Goal: Task Accomplishment & Management: Use online tool/utility

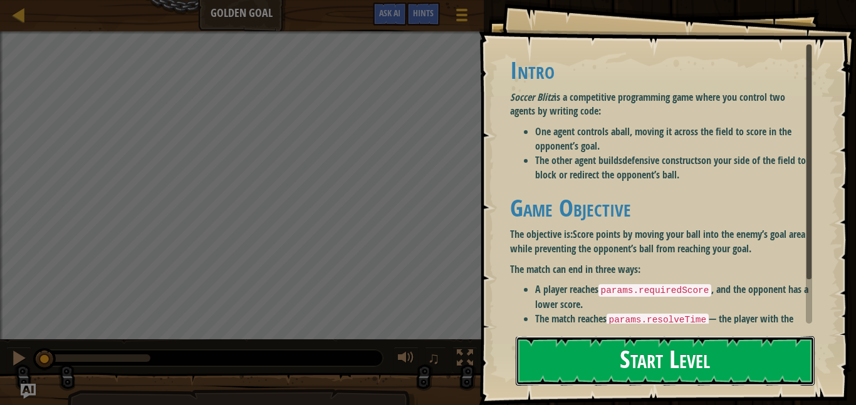
click at [727, 354] on button "Start Level" at bounding box center [665, 360] width 299 height 49
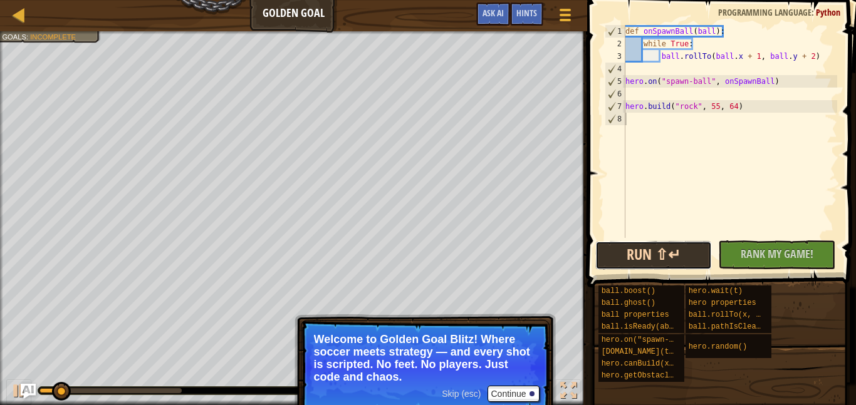
click at [642, 256] on button "Run ⇧↵" at bounding box center [653, 255] width 117 height 29
click at [613, 252] on button "Run ⇧↵" at bounding box center [653, 255] width 117 height 29
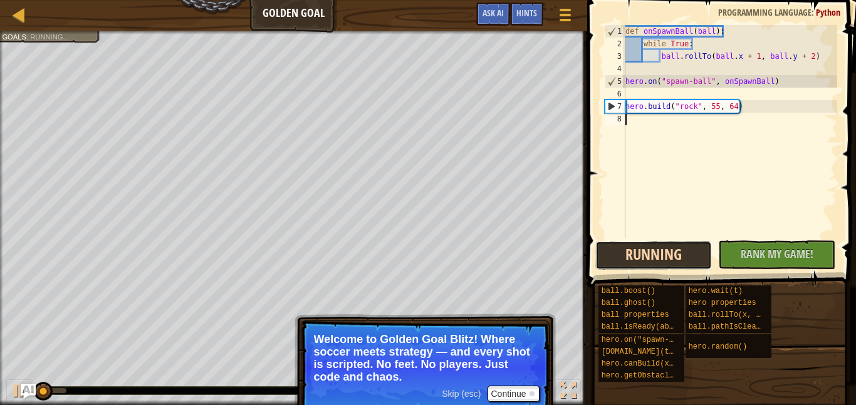
click at [613, 252] on button "Running" at bounding box center [653, 255] width 117 height 29
click at [621, 267] on button "Run ⇧↵" at bounding box center [653, 255] width 117 height 29
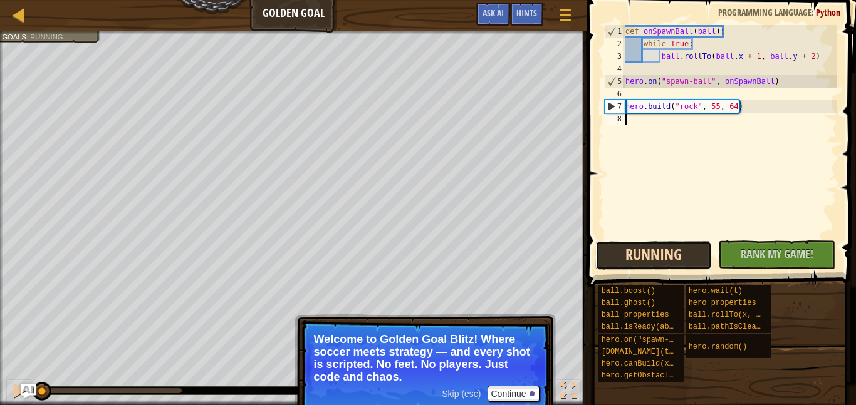
click at [617, 264] on button "Running" at bounding box center [653, 255] width 117 height 29
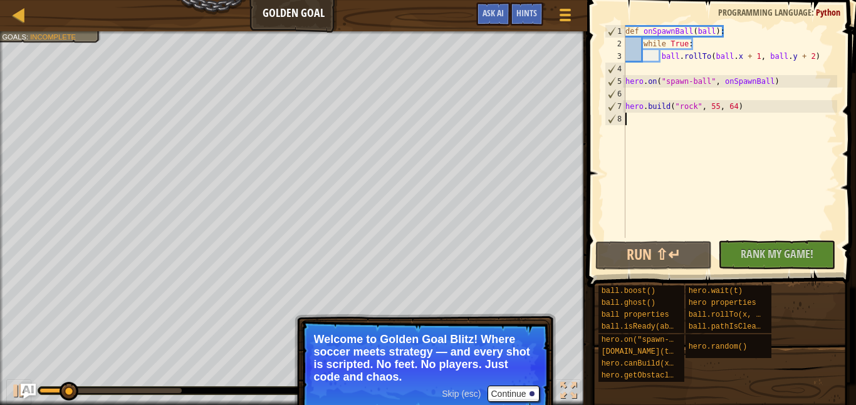
click at [662, 142] on div "def onSpawnBall ( ball ) : while True : ball . rollTo ( ball . x + 1 , ball . y…" at bounding box center [730, 144] width 214 height 238
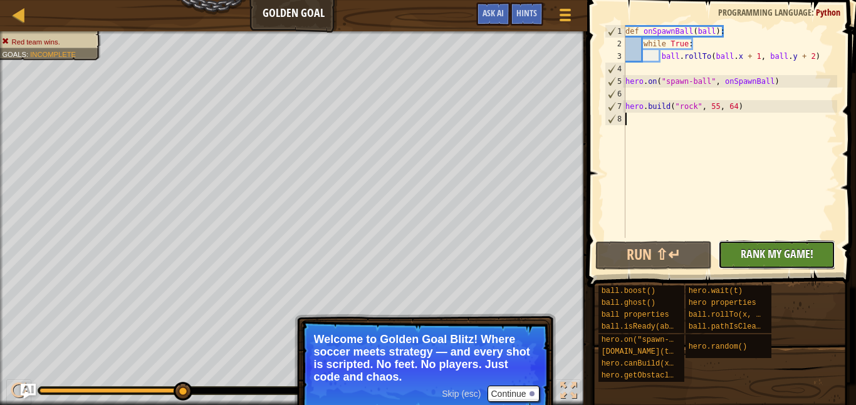
click at [771, 258] on span "Rank My Game!" at bounding box center [777, 254] width 73 height 16
click at [773, 249] on div "No New Code to Rank Rank My Game! Submitting... Submitted for Ranking Failed to…" at bounding box center [770, 255] width 117 height 29
click at [507, 397] on button "Continue" at bounding box center [513, 394] width 52 height 16
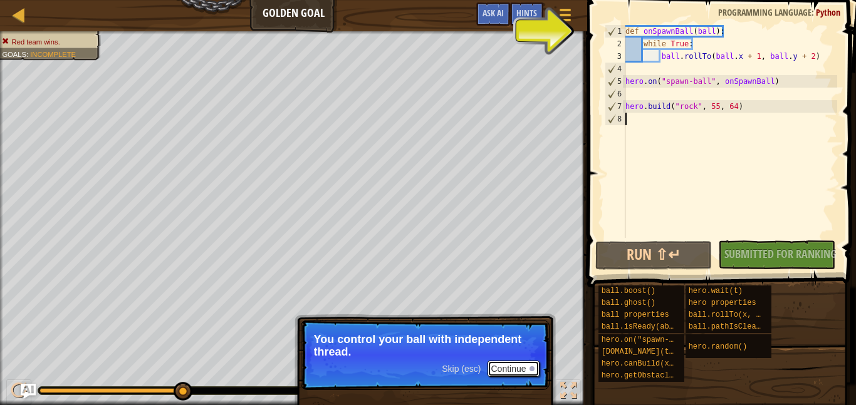
click at [531, 367] on div at bounding box center [531, 369] width 5 height 5
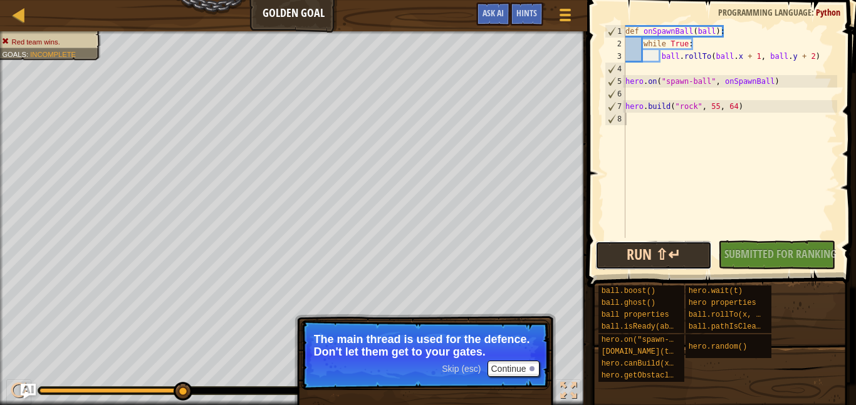
click at [638, 255] on button "Run ⇧↵" at bounding box center [653, 255] width 117 height 29
click at [656, 252] on button "Run ⇧↵" at bounding box center [653, 255] width 117 height 29
click at [657, 254] on button "Run ⇧↵" at bounding box center [653, 255] width 117 height 29
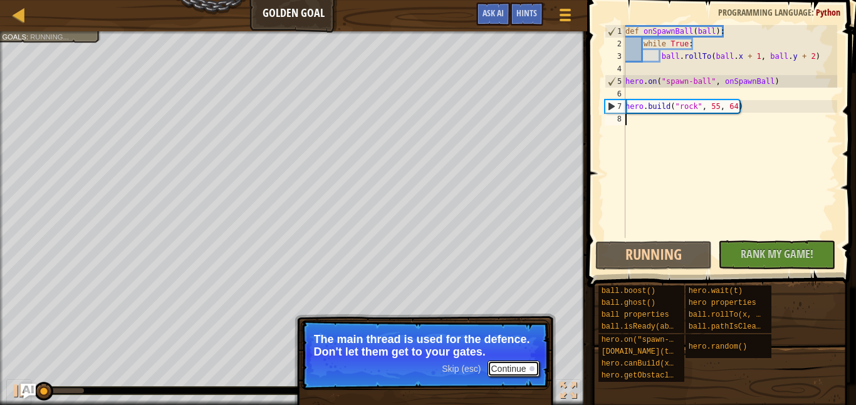
click at [513, 367] on button "Continue" at bounding box center [513, 369] width 52 height 16
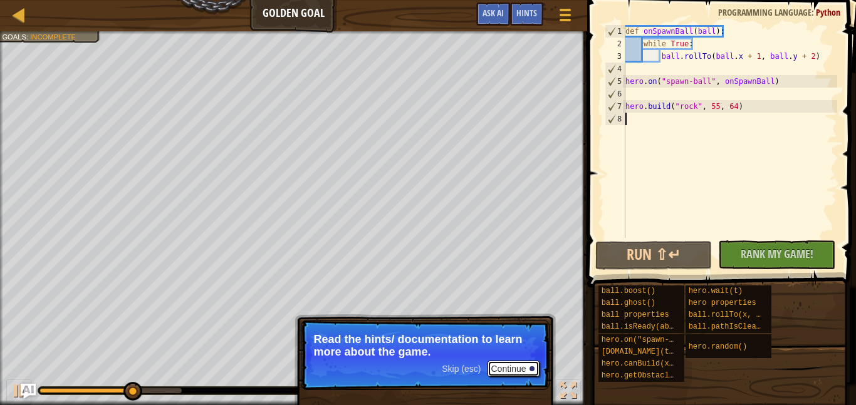
click at [515, 365] on button "Continue" at bounding box center [513, 369] width 52 height 16
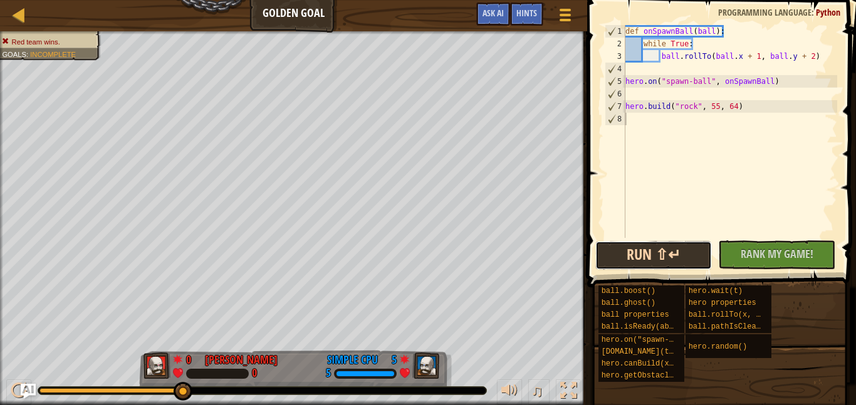
click at [616, 257] on button "Run ⇧↵" at bounding box center [653, 255] width 117 height 29
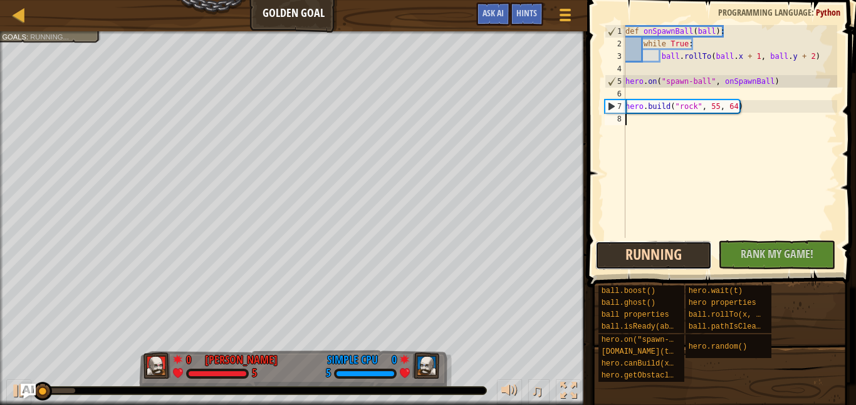
click at [616, 257] on button "Running" at bounding box center [653, 255] width 117 height 29
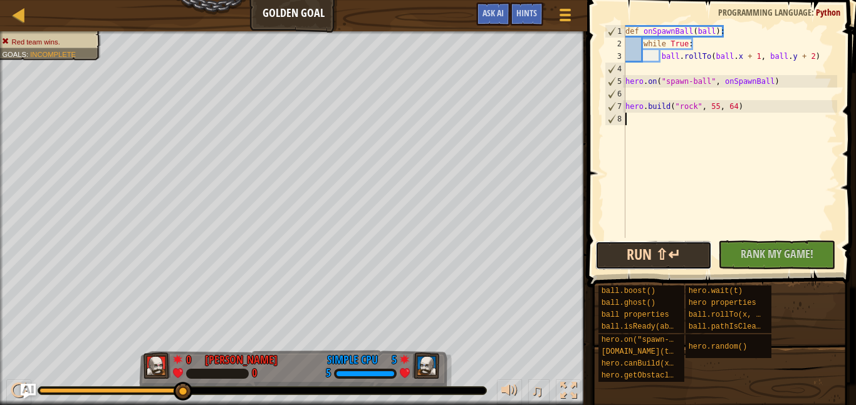
click at [652, 252] on button "Run ⇧↵" at bounding box center [653, 255] width 117 height 29
click at [702, 143] on div "def onSpawnBall ( ball ) : while True : ball . rollTo ( ball . x + 1 , ball . y…" at bounding box center [730, 144] width 214 height 238
click at [670, 260] on button "Run ⇧↵" at bounding box center [653, 255] width 117 height 29
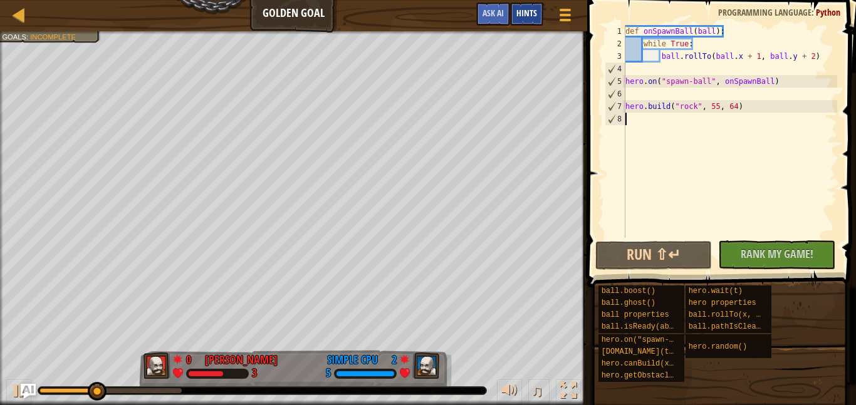
click at [528, 23] on div "Hints" at bounding box center [526, 14] width 33 height 23
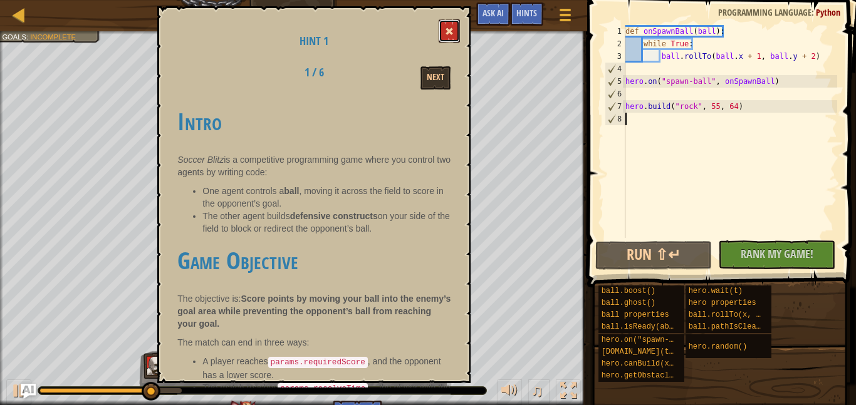
click at [446, 27] on span at bounding box center [449, 31] width 9 height 9
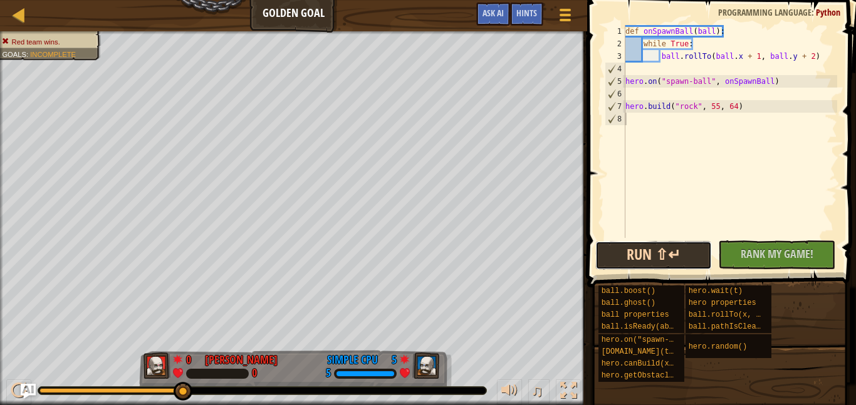
click at [657, 257] on button "Run ⇧↵" at bounding box center [653, 255] width 117 height 29
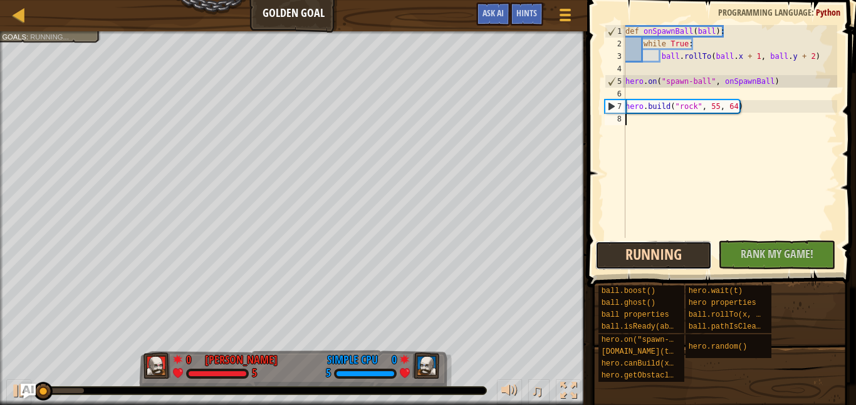
click at [657, 257] on button "Running" at bounding box center [653, 255] width 117 height 29
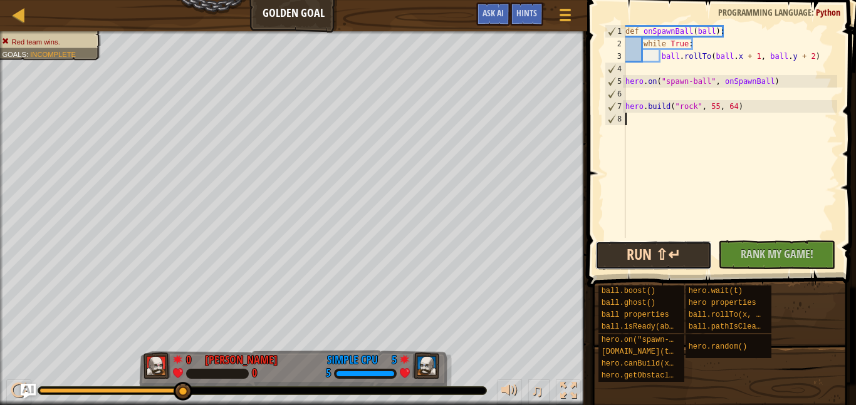
click at [648, 251] on button "Run ⇧↵" at bounding box center [653, 255] width 117 height 29
click at [695, 157] on div "def onSpawnBall ( ball ) : while True : ball . rollTo ( ball . x + 1 , ball . y…" at bounding box center [730, 144] width 214 height 238
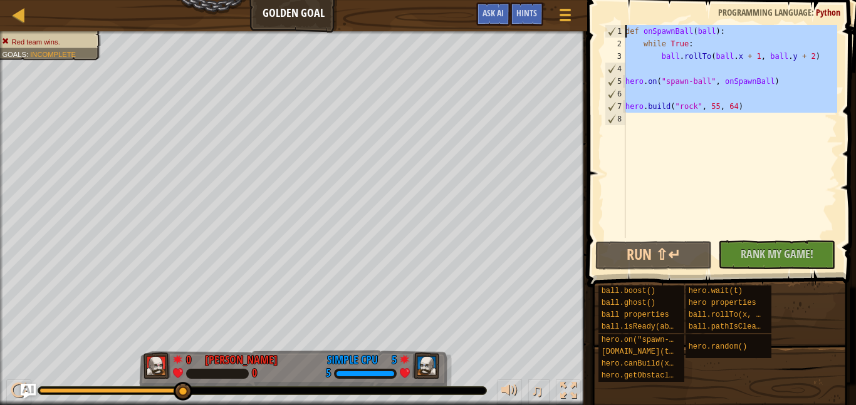
drag, startPoint x: 670, startPoint y: 134, endPoint x: 600, endPoint y: 32, distance: 123.6
click at [600, 32] on div "1 2 3 4 5 6 7 8 def onSpawnBall ( ball ) : while True : ball . rollTo ( ball . …" at bounding box center [719, 168] width 273 height 325
type textarea "def onSpawnBall(ball): while True:"
click at [648, 126] on div "def onSpawnBall ( ball ) : while True : ball . rollTo ( ball . x + 1 , ball . y…" at bounding box center [730, 131] width 214 height 213
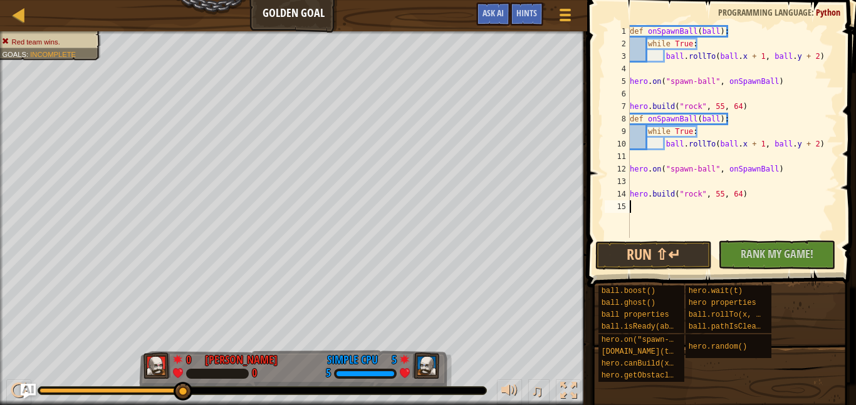
click at [665, 258] on button "Run ⇧↵" at bounding box center [653, 255] width 117 height 29
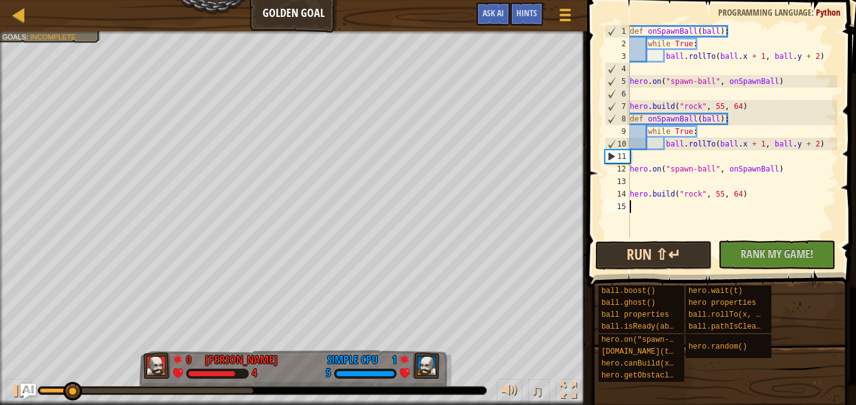
scroll to position [50, 0]
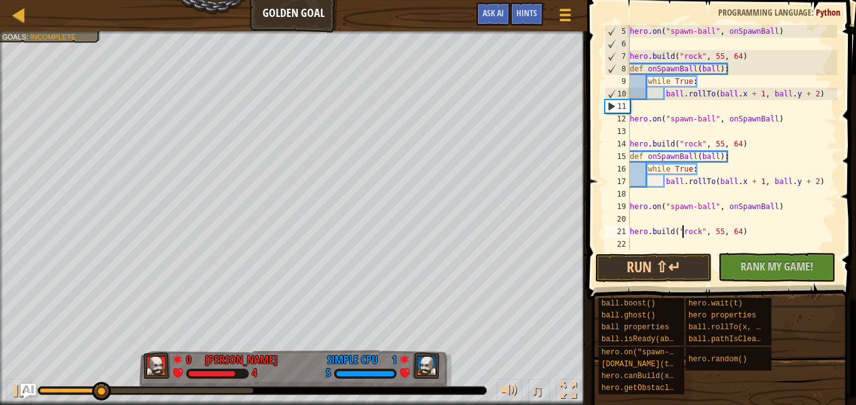
click at [680, 237] on div "hero . on ( "spawn-ball" , onSpawnBall ) hero . build ( "rock" , 55 , 64 ) def …" at bounding box center [732, 150] width 210 height 251
type textarea "[DOMAIN_NAME]("rock", 55, 64)"
click at [677, 244] on div "hero . on ( "spawn-ball" , onSpawnBall ) hero . build ( "rock" , 55 , 64 ) def …" at bounding box center [732, 150] width 210 height 251
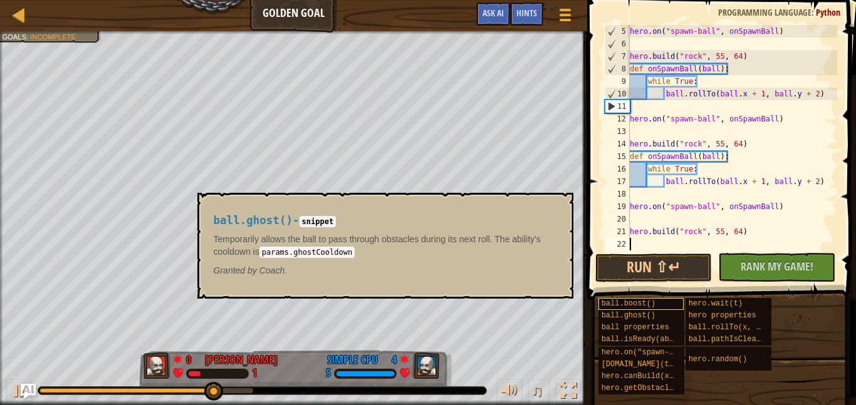
drag, startPoint x: 648, startPoint y: 240, endPoint x: 633, endPoint y: 308, distance: 69.5
click at [633, 308] on div "Hints 5 6 7 8 9 10 11 12 13 14 15 16 17 18 19 20 21 22 hero . on ( "spawn-ball"…" at bounding box center [719, 199] width 273 height 399
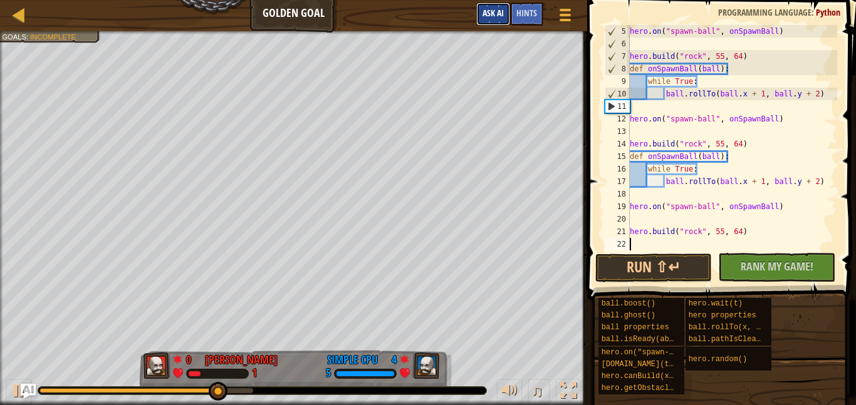
click at [478, 19] on button "Ask AI" at bounding box center [493, 14] width 34 height 23
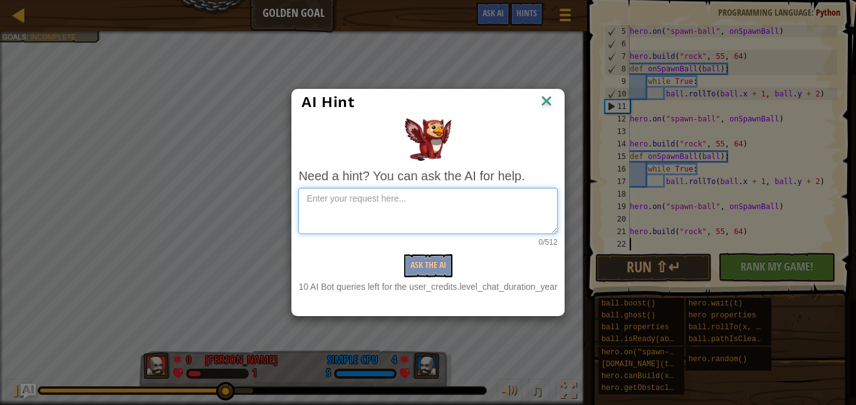
click at [485, 199] on textarea at bounding box center [427, 211] width 259 height 46
type textarea "c"
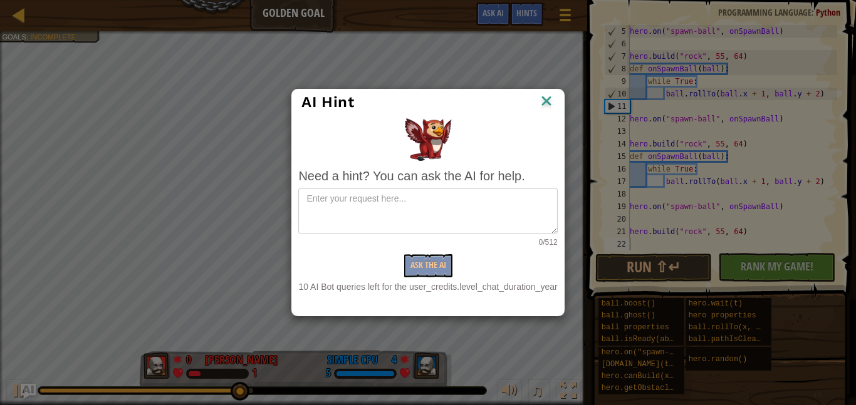
click at [546, 95] on img at bounding box center [546, 102] width 16 height 19
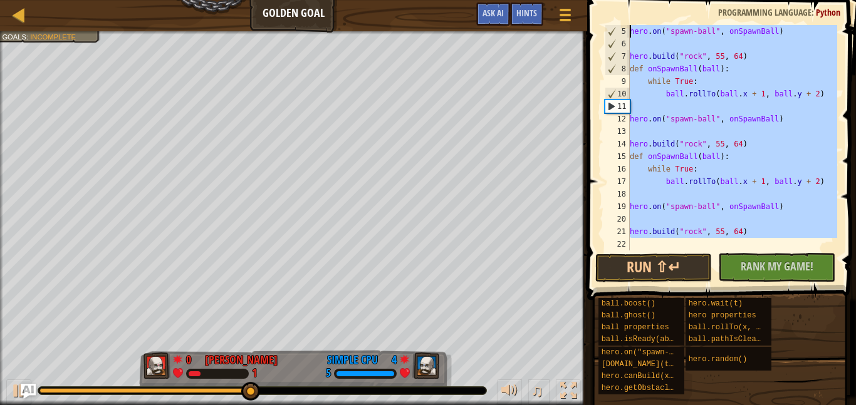
scroll to position [0, 0]
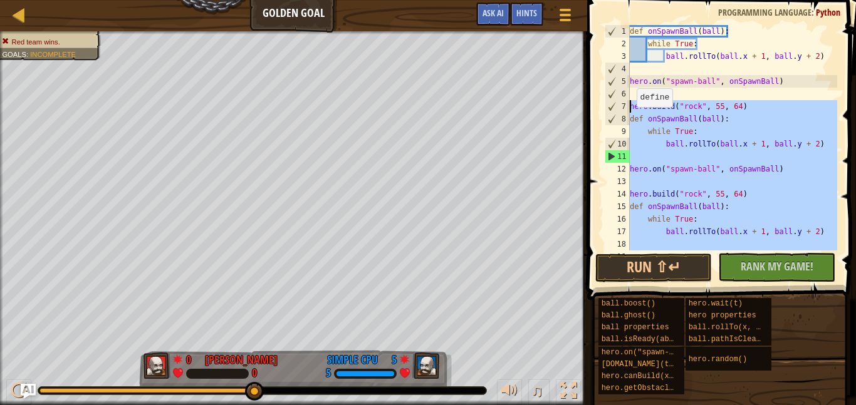
drag, startPoint x: 636, startPoint y: 247, endPoint x: 616, endPoint y: 111, distance: 137.4
click at [616, 111] on div "1 2 3 4 5 6 7 8 9 10 11 12 13 14 15 16 17 18 19 def onSpawnBall ( ball ) : whil…" at bounding box center [719, 138] width 235 height 226
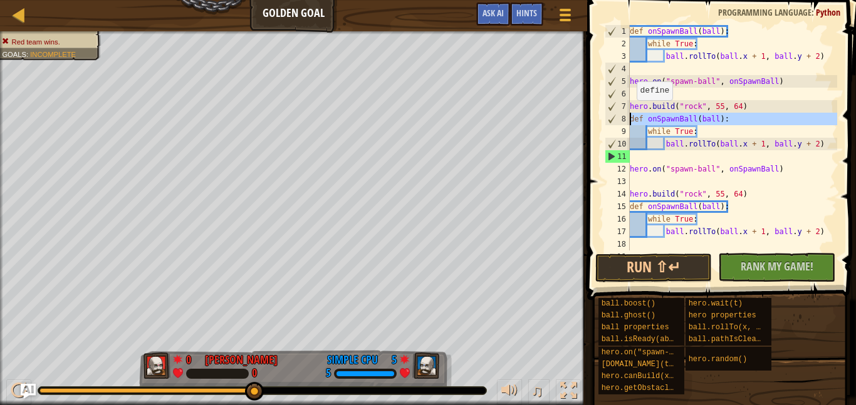
click at [628, 118] on div "8" at bounding box center [617, 119] width 24 height 13
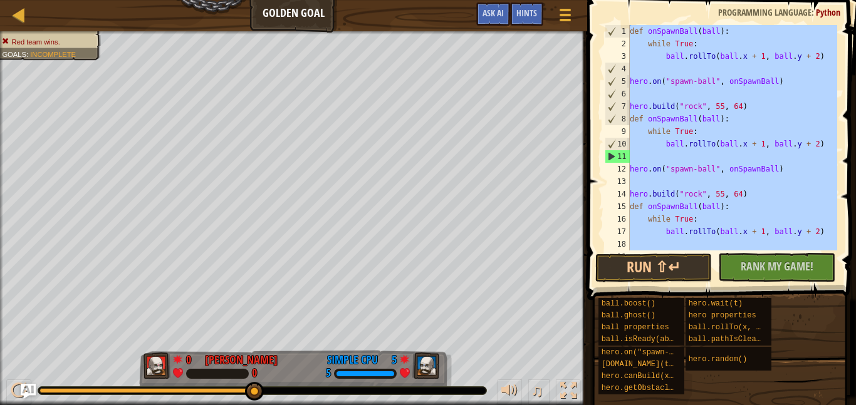
drag, startPoint x: 628, startPoint y: 118, endPoint x: 685, endPoint y: 193, distance: 93.9
click at [685, 193] on div "[DOMAIN_NAME]("rock", 55, 64) 1 2 3 4 5 6 7 8 9 10 11 12 13 14 15 16 17 18 19 d…" at bounding box center [719, 138] width 235 height 226
click at [628, 120] on div "8" at bounding box center [617, 119] width 24 height 13
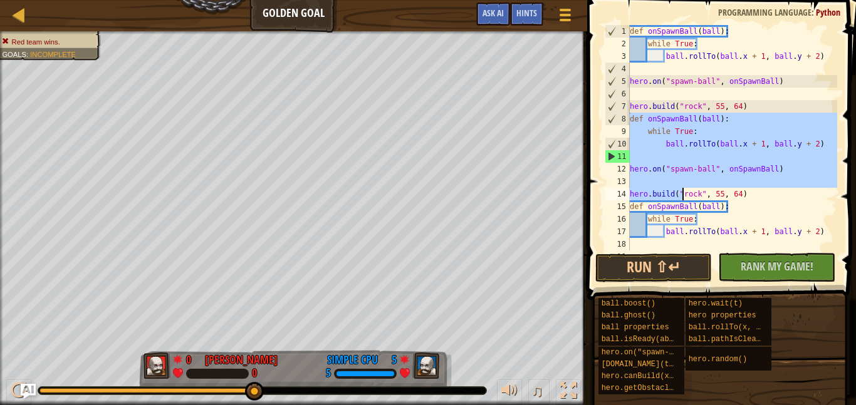
scroll to position [50, 0]
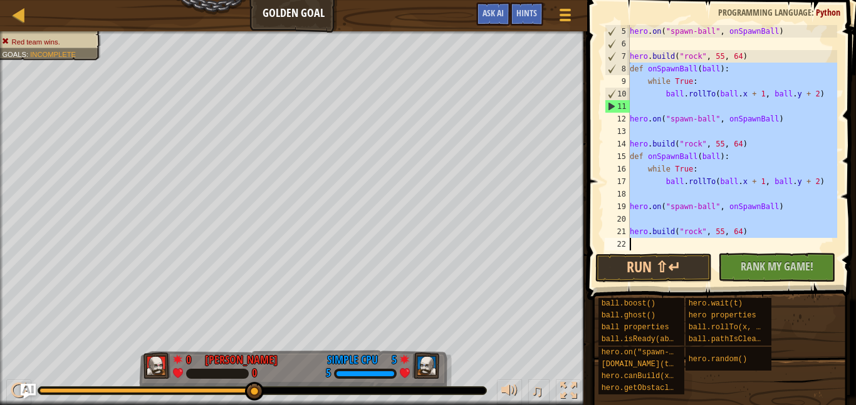
drag, startPoint x: 630, startPoint y: 120, endPoint x: 719, endPoint y: 291, distance: 193.6
click at [719, 291] on div "Hints def onSpawnBall(ball): 5 6 7 8 9 10 11 12 13 14 15 16 17 18 19 20 21 22 h…" at bounding box center [719, 199] width 273 height 399
type textarea "[DOMAIN_NAME]("rock", 55, 64)"
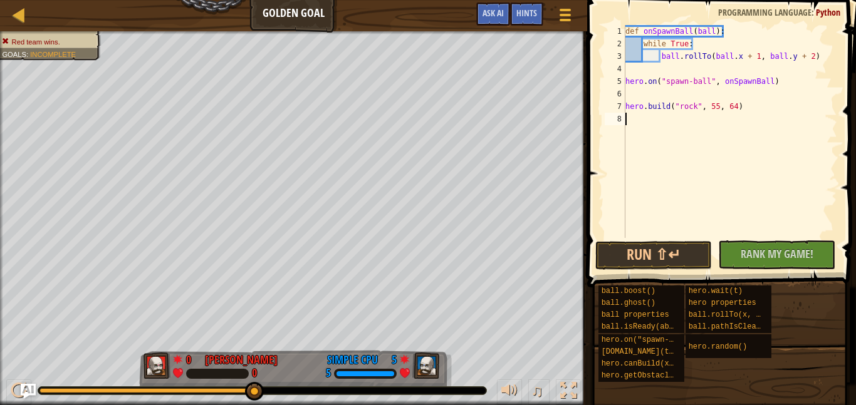
click at [788, 97] on div "def onSpawnBall ( ball ) : while True : ball . rollTo ( ball . x + 1 , ball . y…" at bounding box center [730, 144] width 214 height 238
click at [784, 69] on div "def onSpawnBall ( ball ) : while True : ball . rollTo ( ball . x + 1 , ball . y…" at bounding box center [730, 144] width 214 height 238
click at [727, 155] on div "def onSpawnBall ( ball ) : while True : ball . rollTo ( ball . x + 1 , ball . y…" at bounding box center [730, 144] width 214 height 238
click at [656, 75] on div "def onSpawnBall ( ball ) : while True : ball . rollTo ( ball . x + 1 , ball . y…" at bounding box center [730, 144] width 214 height 238
type textarea "ball.rollTo(ball.x + 1, ball.y + 2)"
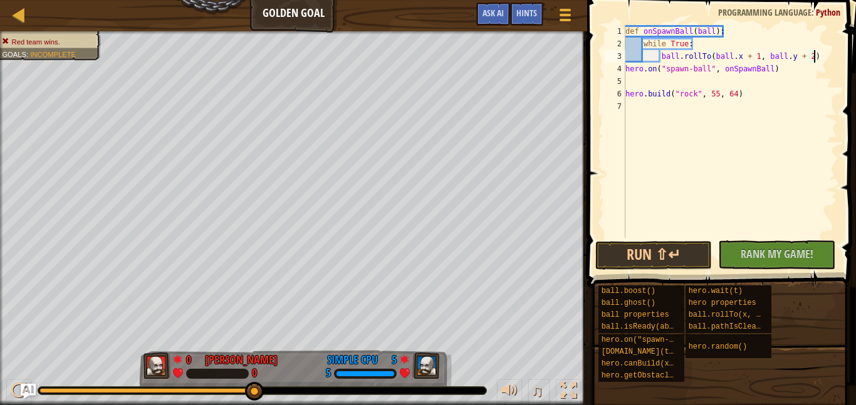
click at [653, 75] on div "def onSpawnBall ( ball ) : while True : ball . rollTo ( ball . x + 1 , ball . y…" at bounding box center [730, 144] width 214 height 238
type textarea "hero.on("spawn-ball", onSpawnBall)"
click at [634, 100] on div "def onSpawnBall ( ball ) : while True : ball . rollTo ( ball . x + 1 , ball . y…" at bounding box center [730, 144] width 214 height 238
click at [670, 266] on button "Run ⇧↵" at bounding box center [653, 255] width 117 height 29
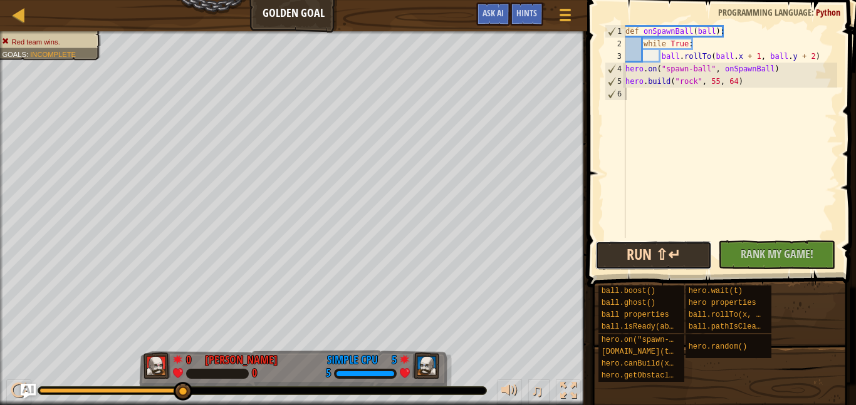
click at [672, 267] on button "Run ⇧↵" at bounding box center [653, 255] width 117 height 29
click at [645, 333] on div "ball.boost() ball.ghost() ball properties ball.isReady(ability) hero.on("spawn-…" at bounding box center [722, 334] width 249 height 98
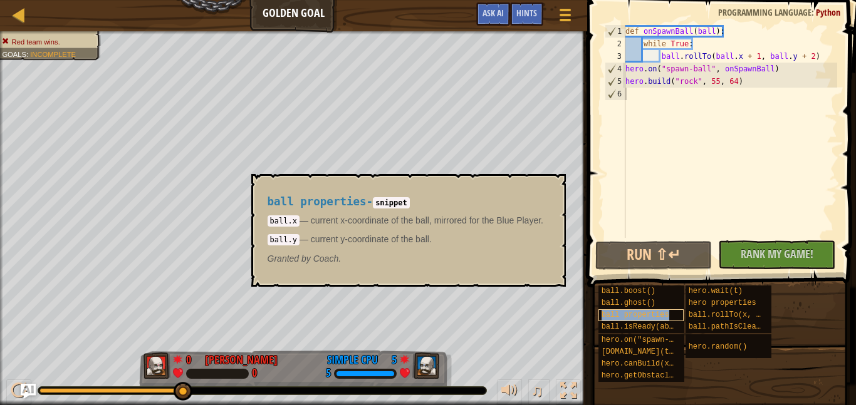
click at [651, 320] on div "ball properties" at bounding box center [641, 316] width 86 height 12
click at [638, 172] on div "def onSpawnBall ( ball ) : while True : ball . rollTo ( ball . x + 1 , ball . y…" at bounding box center [730, 144] width 214 height 238
paste textarea "[DOMAIN_NAME]("rock", 55, 64)"
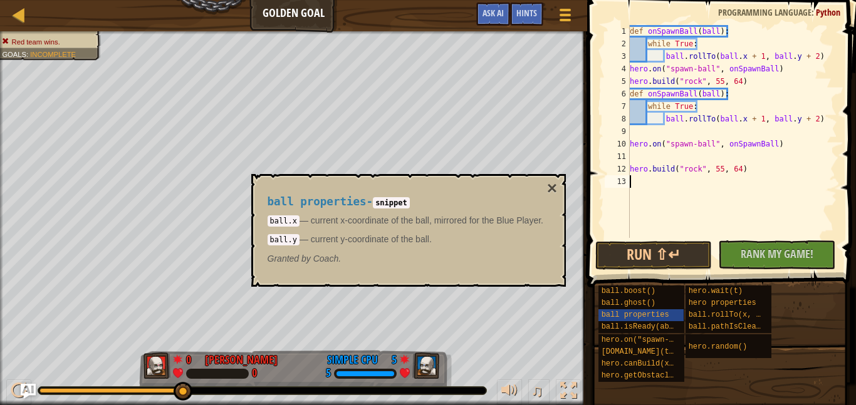
click at [638, 173] on div "def onSpawnBall ( ball ) : while True : ball . rollTo ( ball . x + 1 , ball . y…" at bounding box center [732, 144] width 210 height 238
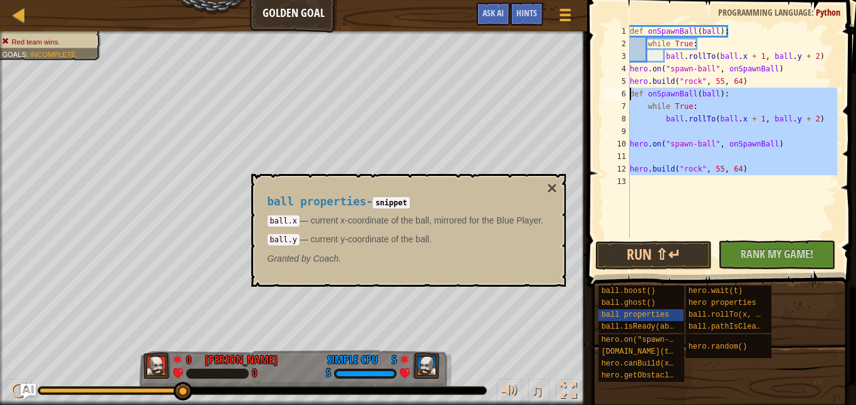
drag, startPoint x: 637, startPoint y: 180, endPoint x: 627, endPoint y: 96, distance: 84.5
click at [627, 96] on div "[DOMAIN_NAME]("rock", 55, 64) 1 2 3 4 5 6 7 8 9 10 11 12 13 def onSpawnBall ( b…" at bounding box center [719, 131] width 235 height 213
type textarea "def onSpawnBall(ball): while True:"
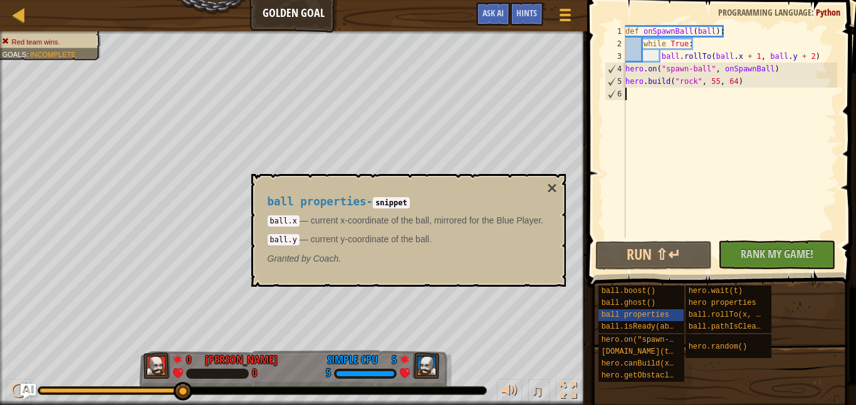
click at [727, 202] on div "def onSpawnBall ( ball ) : while True : ball . rollTo ( ball . x + 1 , ball . y…" at bounding box center [730, 144] width 214 height 238
click at [680, 256] on button "Run ⇧↵" at bounding box center [653, 255] width 117 height 29
click at [620, 268] on button "Run ⇧↵" at bounding box center [653, 255] width 117 height 29
click at [602, 253] on button "Run ⇧↵" at bounding box center [653, 255] width 117 height 29
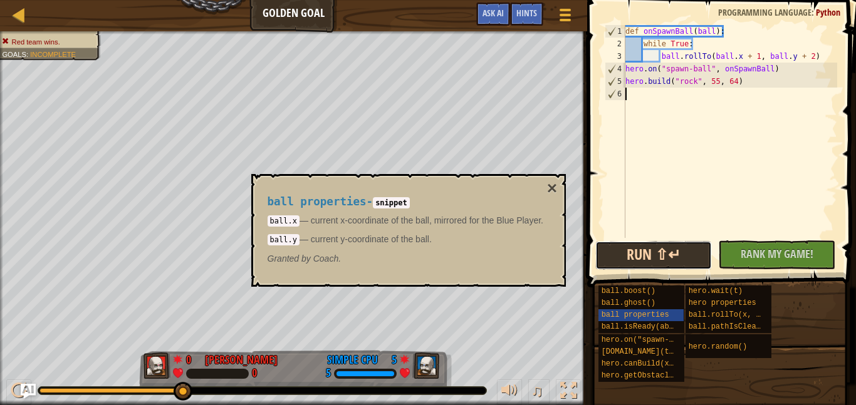
click at [677, 262] on button "Run ⇧↵" at bounding box center [653, 255] width 117 height 29
click at [626, 243] on button "Run ⇧↵" at bounding box center [653, 255] width 117 height 29
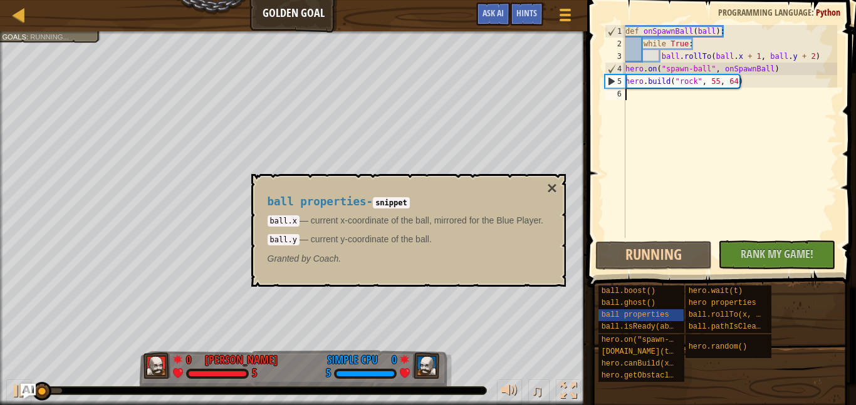
click at [427, 278] on div "ball properties - snippet ball.x — current x-coordinate of the ball, mirrored f…" at bounding box center [408, 230] width 315 height 113
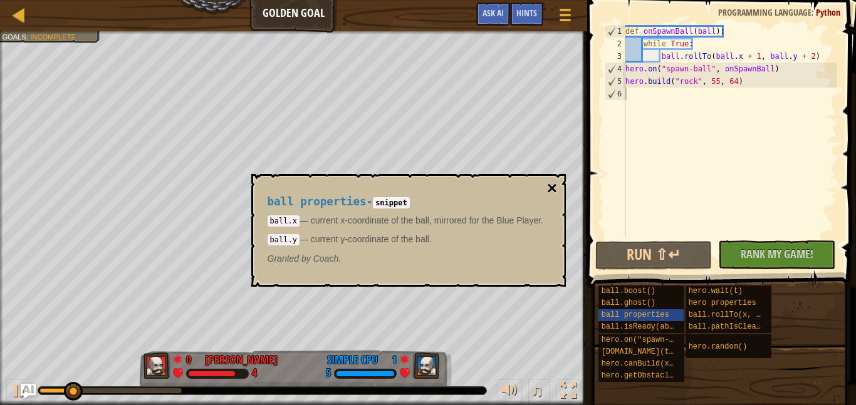
click at [557, 185] on button "×" at bounding box center [552, 189] width 10 height 18
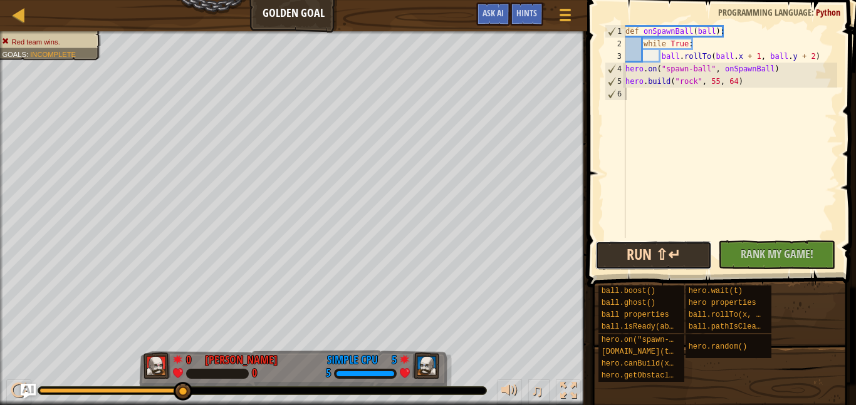
click at [626, 265] on button "Run ⇧↵" at bounding box center [653, 255] width 117 height 29
click at [614, 258] on button "Run ⇧↵" at bounding box center [653, 255] width 117 height 29
click at [647, 243] on button "Run ⇧↵" at bounding box center [653, 255] width 117 height 29
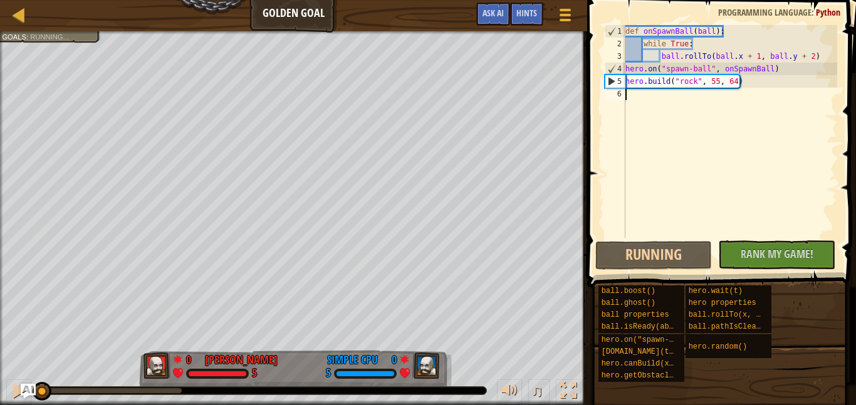
click at [660, 96] on div "def onSpawnBall ( ball ) : while True : ball . rollTo ( ball . x + 1 , ball . y…" at bounding box center [730, 144] width 214 height 238
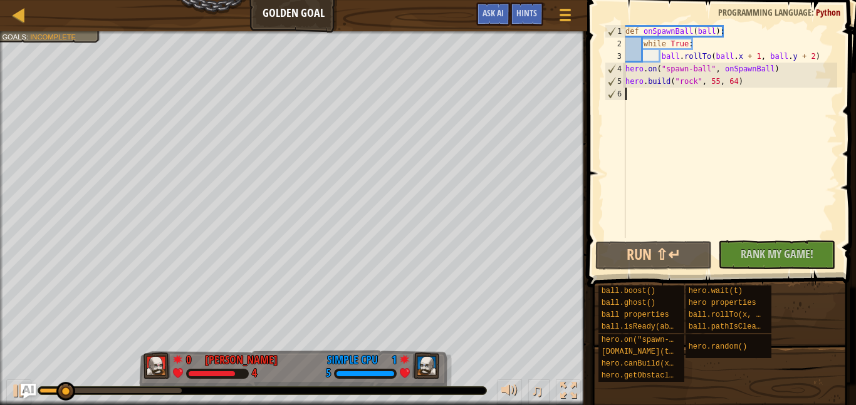
click at [660, 97] on div "def onSpawnBall ( ball ) : while True : ball . rollTo ( ball . x + 1 , ball . y…" at bounding box center [730, 144] width 214 height 238
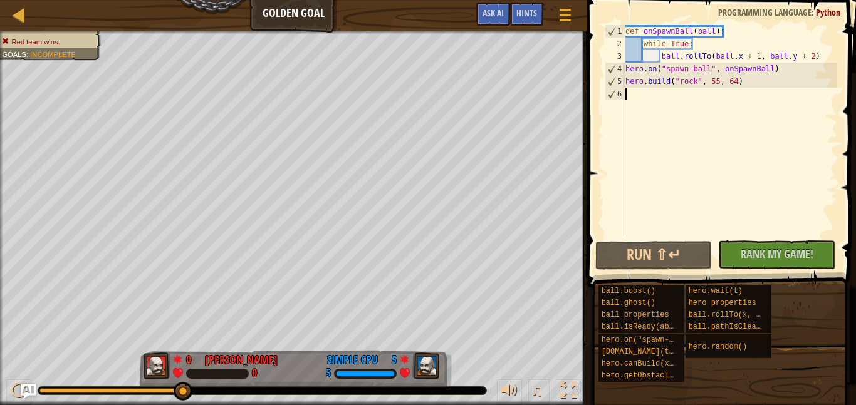
click at [660, 97] on div "def onSpawnBall ( ball ) : while True : ball . rollTo ( ball . x + 1 , ball . y…" at bounding box center [730, 144] width 214 height 238
click at [634, 250] on button "Run ⇧↵" at bounding box center [653, 255] width 117 height 29
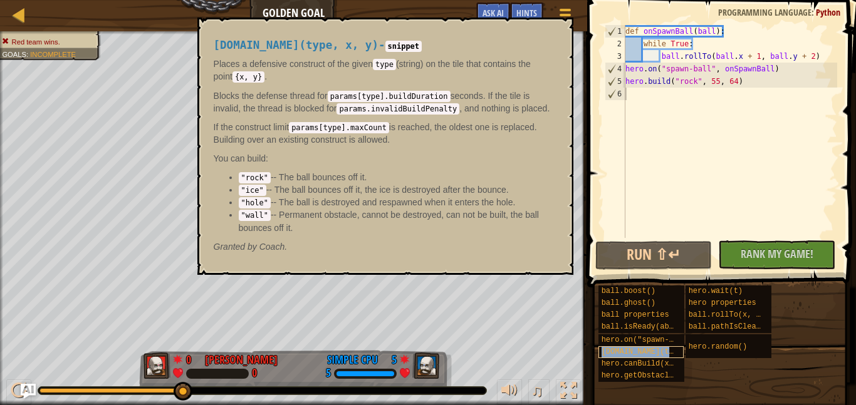
click at [667, 355] on span "[DOMAIN_NAME](type, x, y)" at bounding box center [657, 352] width 113 height 9
click at [700, 135] on div "def onSpawnBall ( ball ) : while True : ball . rollTo ( ball . x + 1 , ball . y…" at bounding box center [730, 144] width 214 height 238
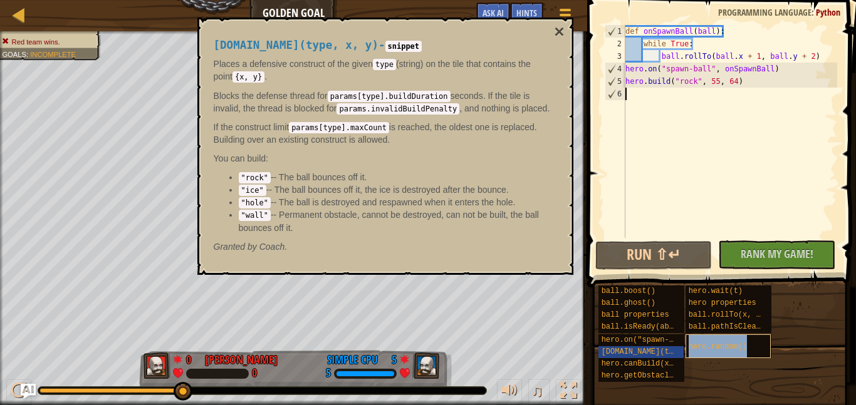
click at [756, 345] on div "hero.random()" at bounding box center [728, 347] width 86 height 24
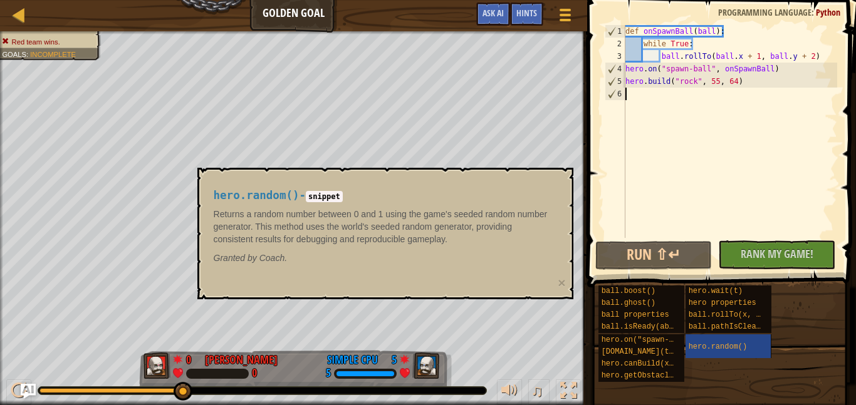
click at [686, 150] on div "def onSpawnBall ( ball ) : while True : ball . rollTo ( ball . x + 1 , ball . y…" at bounding box center [730, 144] width 214 height 238
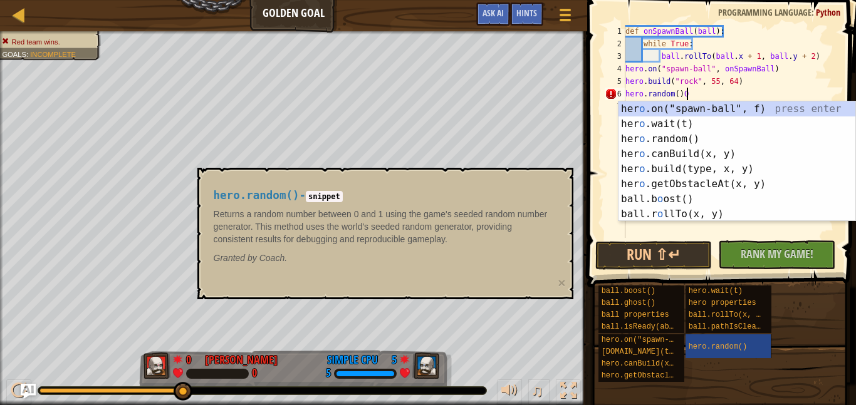
scroll to position [6, 9]
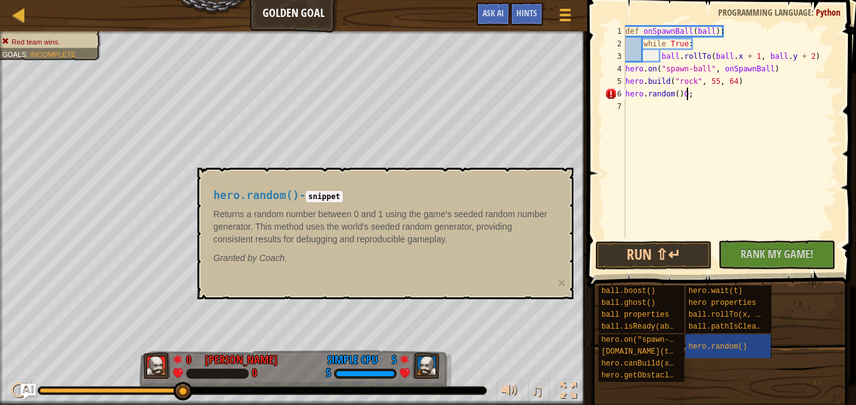
click at [687, 95] on div "def onSpawnBall ( ball ) : while True : ball . rollTo ( ball . x + 1 , ball . y…" at bounding box center [730, 144] width 214 height 238
type textarea "hero.random();"
click at [687, 262] on button "Run ⇧↵" at bounding box center [653, 255] width 117 height 29
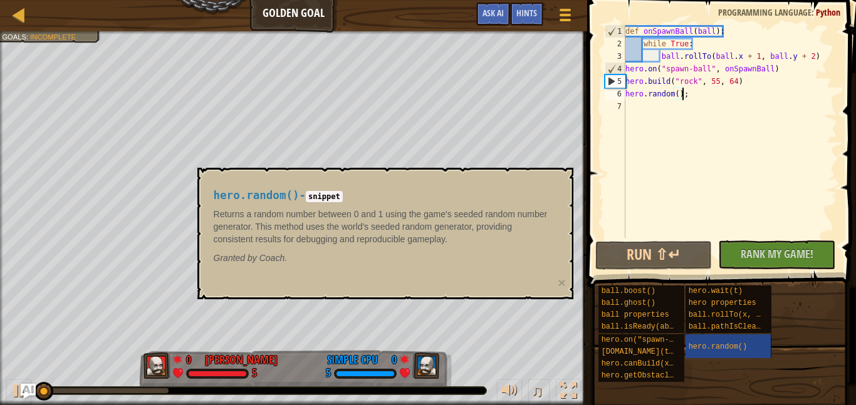
click at [700, 100] on div "def onSpawnBall ( ball ) : while True : ball . rollTo ( ball . x + 1 , ball . y…" at bounding box center [730, 144] width 214 height 238
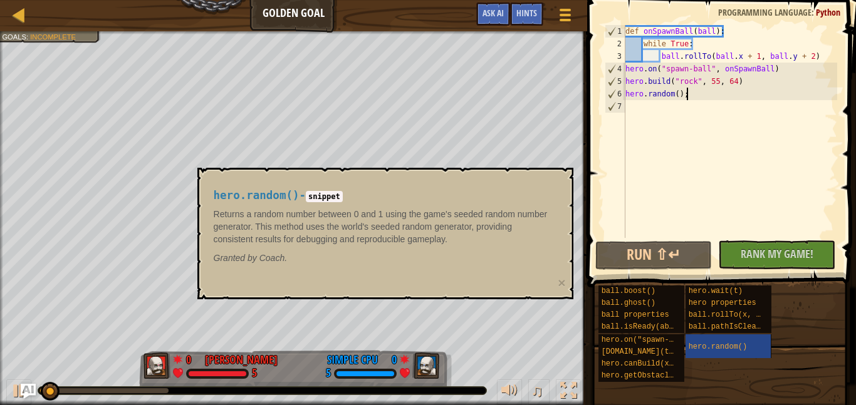
click at [543, 376] on div "♫" at bounding box center [293, 388] width 587 height 38
click at [495, 298] on div "hero.random() - snippet Returns a random number between 0 and 1 using the game'…" at bounding box center [385, 234] width 376 height 132
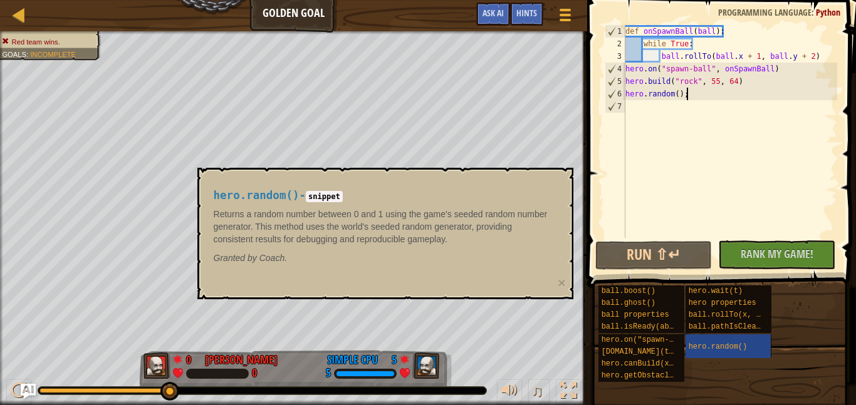
click at [432, 207] on div "hero.random() - snippet Returns a random number between 0 and 1 using the game'…" at bounding box center [382, 227] width 355 height 98
click at [620, 266] on button "Run ⇧↵" at bounding box center [653, 255] width 117 height 29
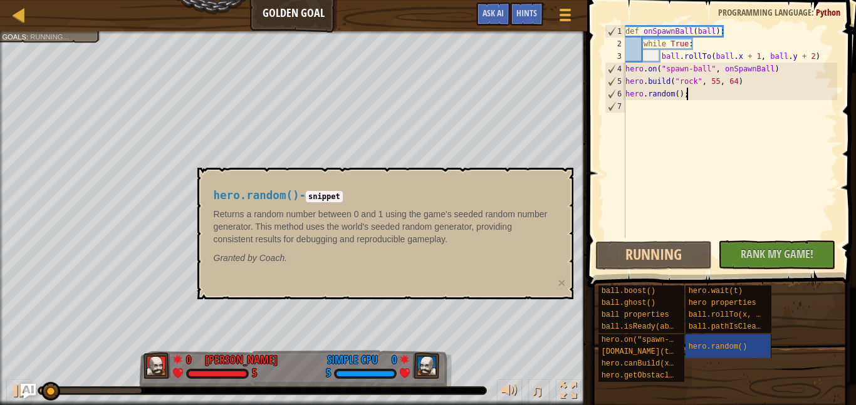
click at [653, 170] on div "def onSpawnBall ( ball ) : while True : ball . rollTo ( ball . x + 1 , ball . y…" at bounding box center [730, 144] width 214 height 238
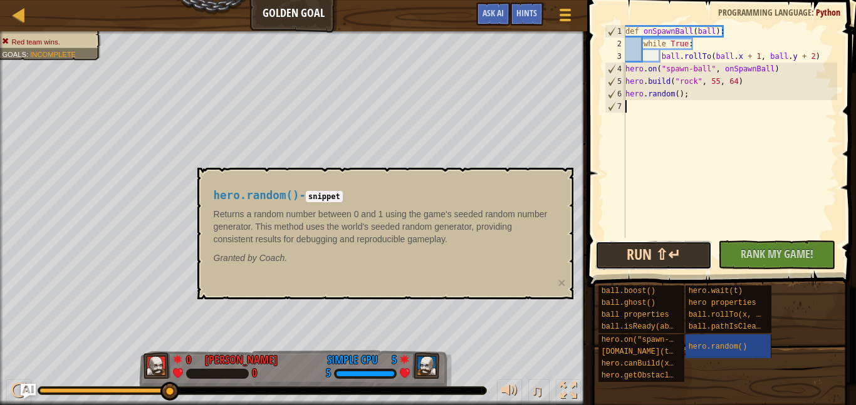
click at [682, 252] on button "Run ⇧↵" at bounding box center [653, 255] width 117 height 29
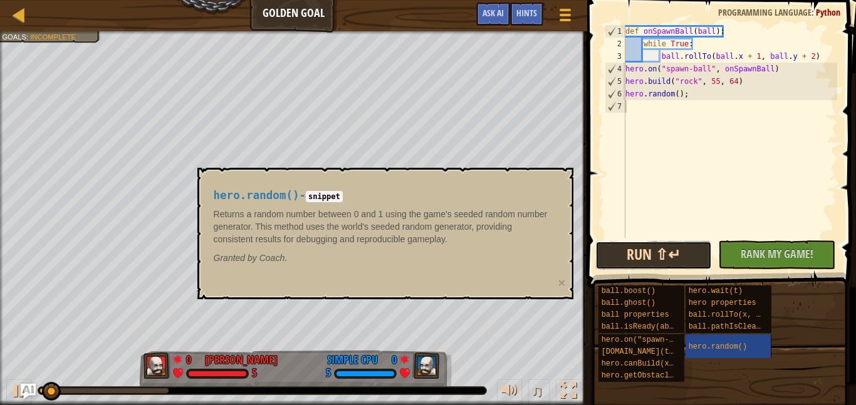
click at [611, 254] on button "Run ⇧↵" at bounding box center [653, 255] width 117 height 29
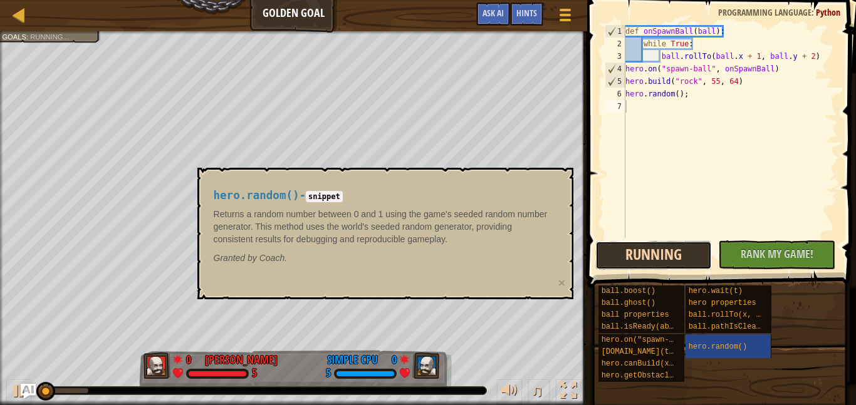
click at [608, 256] on button "Running" at bounding box center [653, 255] width 117 height 29
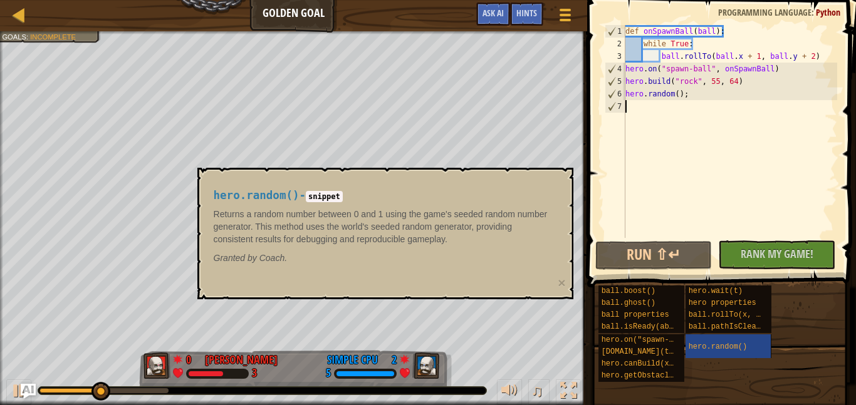
click at [310, 288] on div "hero.random() - snippet Returns a random number between 0 and 1 using the game'…" at bounding box center [385, 234] width 376 height 132
click at [697, 307] on span "hero properties" at bounding box center [723, 303] width 68 height 9
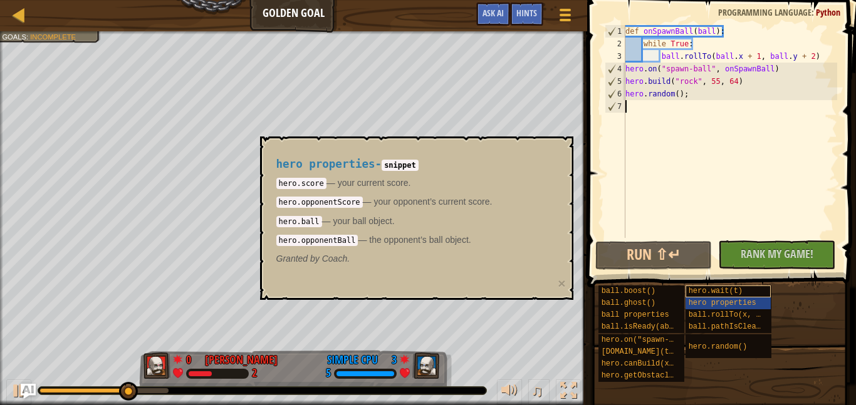
click at [698, 294] on span "hero.wait(t)" at bounding box center [716, 291] width 54 height 9
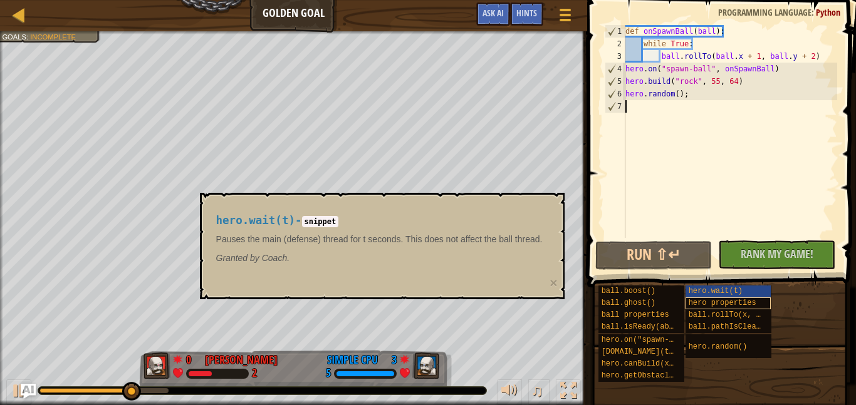
click at [705, 303] on span "hero properties" at bounding box center [723, 303] width 68 height 9
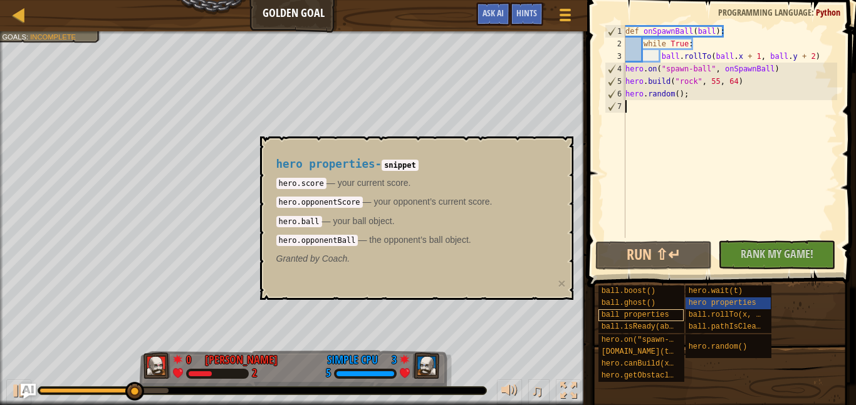
click at [605, 310] on div "ball properties" at bounding box center [641, 316] width 86 height 12
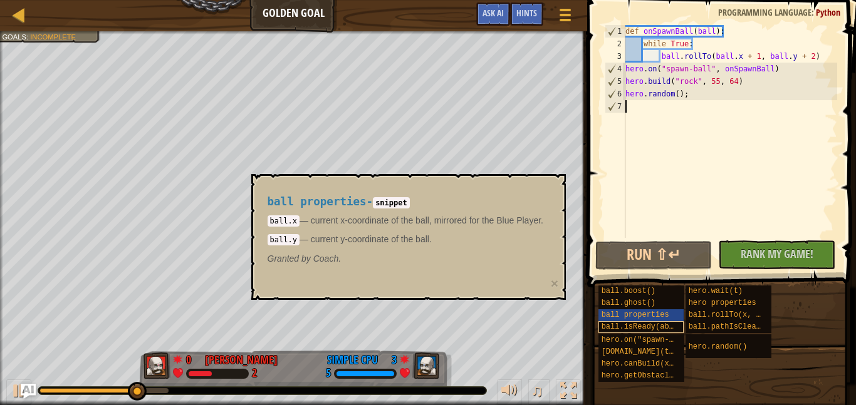
click at [623, 325] on span "ball.isReady(ability)" at bounding box center [648, 327] width 95 height 9
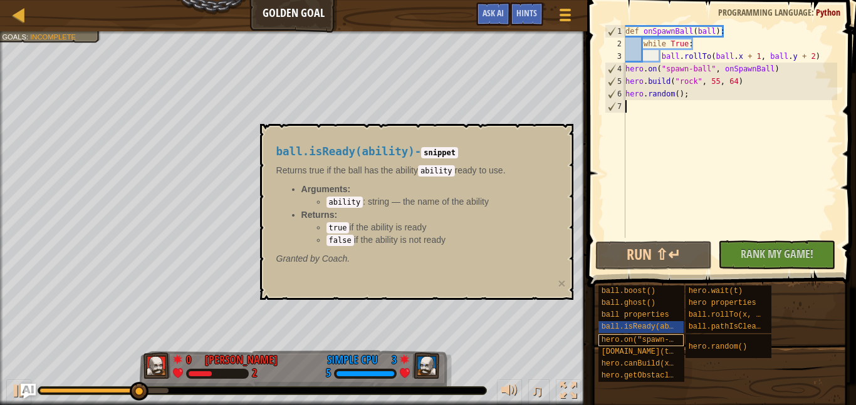
click at [633, 340] on span "hero.on("spawn-ball", f)" at bounding box center [655, 340] width 108 height 9
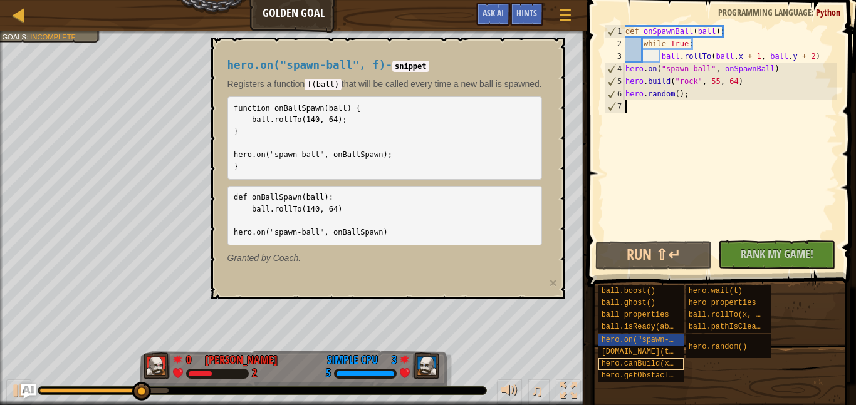
click at [642, 362] on span "hero.canBuild(x, y)" at bounding box center [644, 364] width 86 height 9
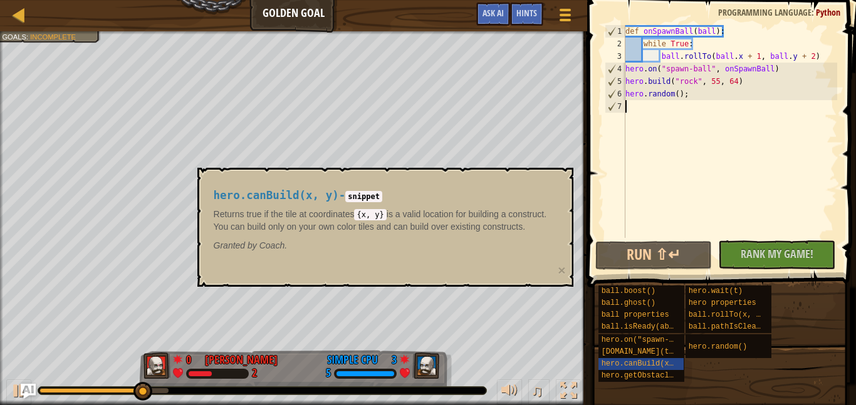
click at [644, 381] on div "hero.getObstacleAt(x, y)" at bounding box center [641, 376] width 86 height 12
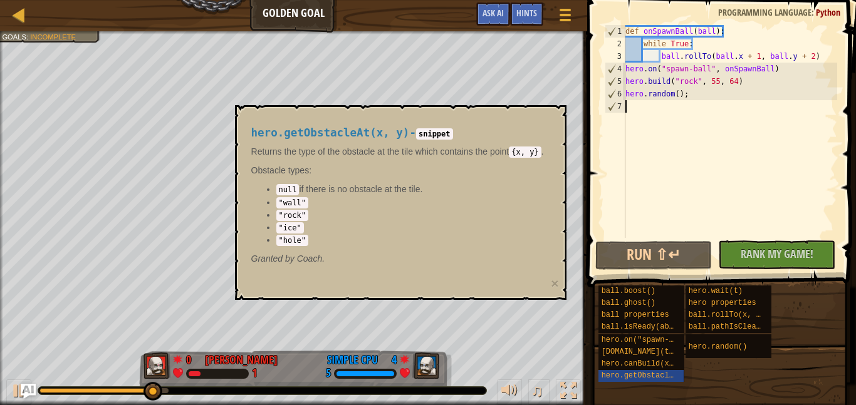
click at [789, 365] on div "ball.boost() ball.ghost() ball properties ball.isReady(ability) hero.on("spawn-…" at bounding box center [722, 334] width 249 height 98
click at [647, 378] on span "hero.getObstacleAt(x, y)" at bounding box center [655, 376] width 108 height 9
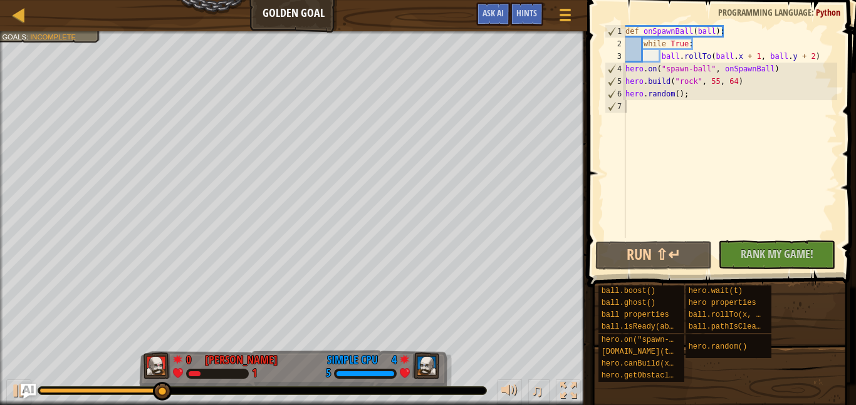
click at [787, 366] on div "ball.boost() ball.ghost() ball properties ball.isReady(ability) hero.on("spawn-…" at bounding box center [722, 334] width 249 height 98
click at [704, 142] on div "def onSpawnBall ( ball ) : while True : ball . rollTo ( ball . x + 1 , ball . y…" at bounding box center [730, 144] width 214 height 238
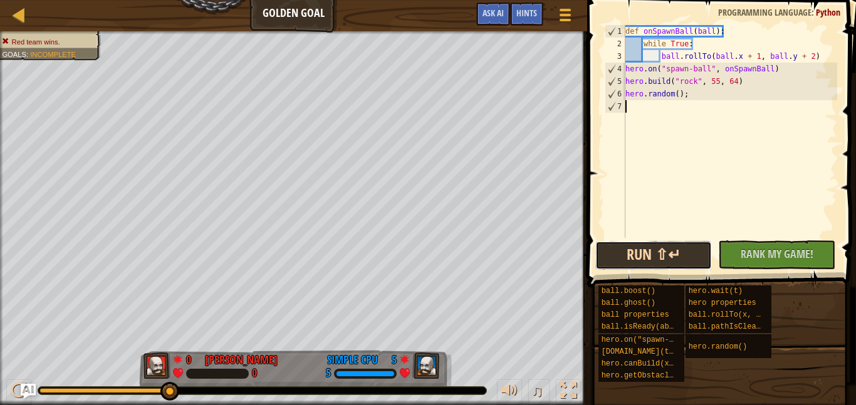
click at [688, 250] on button "Run ⇧↵" at bounding box center [653, 255] width 117 height 29
click at [551, 0] on html "Ladder Golden Goal Game Menu Done Hints Ask AI 1 הההההההההההההההההההההההההההההה…" at bounding box center [428, 0] width 856 height 0
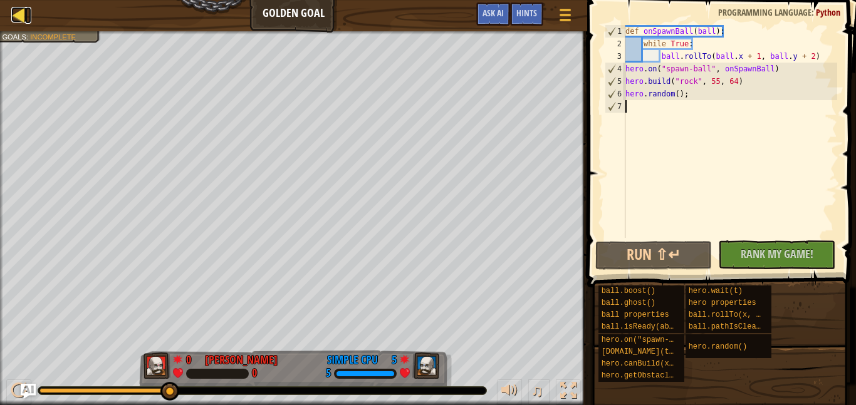
click at [21, 18] on div at bounding box center [19, 15] width 16 height 16
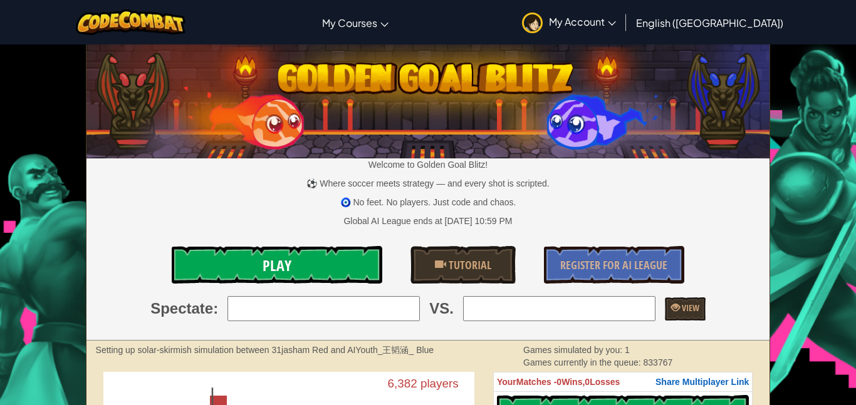
click at [358, 271] on link "Play" at bounding box center [277, 265] width 211 height 38
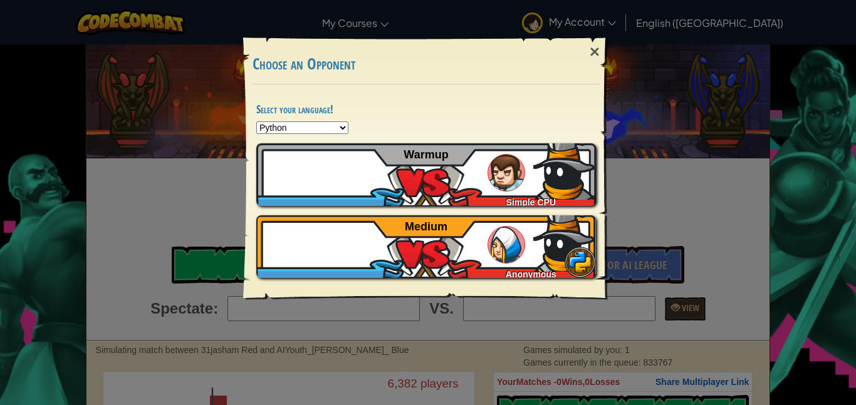
click at [301, 126] on select "Python JavaScript CoffeeScript Lua C++ Java (Experimental)" at bounding box center [302, 128] width 92 height 13
select select "javascript"
click at [256, 122] on select "Python JavaScript CoffeeScript Lua C++ Java (Experimental)" at bounding box center [302, 128] width 92 height 13
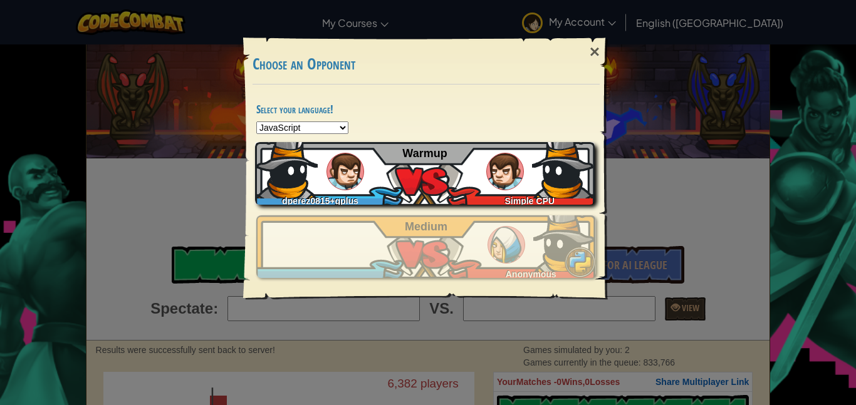
click at [419, 190] on div "dperez0815+gplus Simple CPU Warmup" at bounding box center [425, 173] width 340 height 63
